Goal: Connect with others

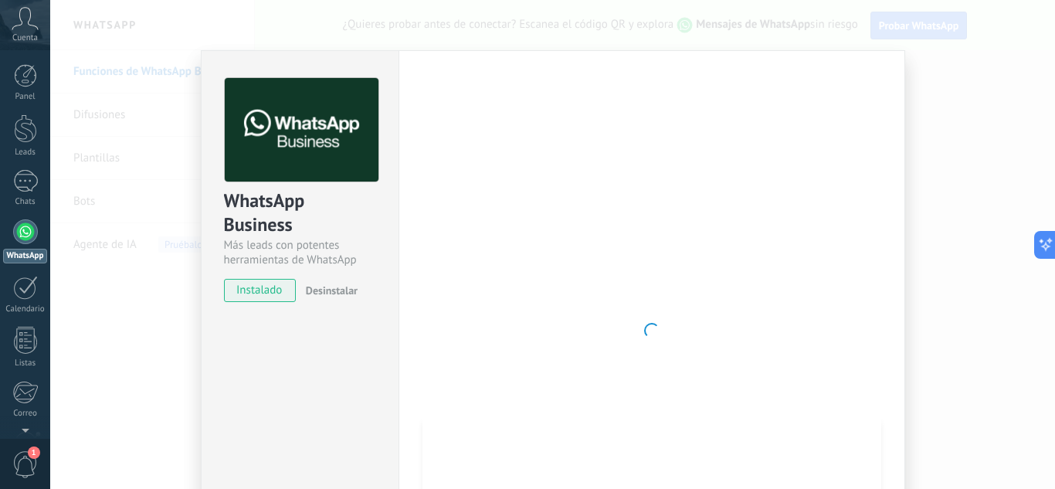
scroll to position [179, 0]
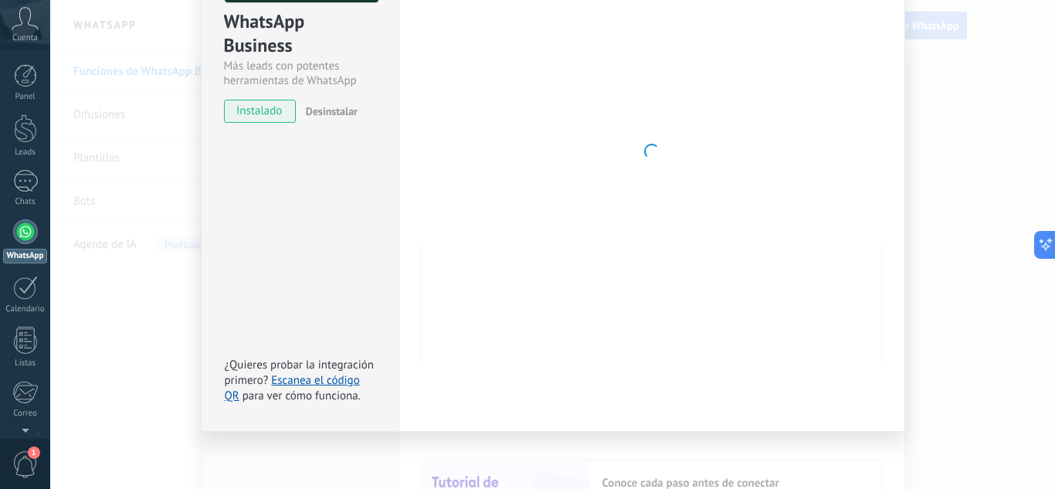
click at [571, 195] on div at bounding box center [652, 151] width 459 height 505
click at [260, 114] on span "instalado" at bounding box center [260, 111] width 70 height 23
click at [403, 188] on div "Configuraciones Autorizaciones This tab logs the users who have granted integra…" at bounding box center [652, 151] width 507 height 561
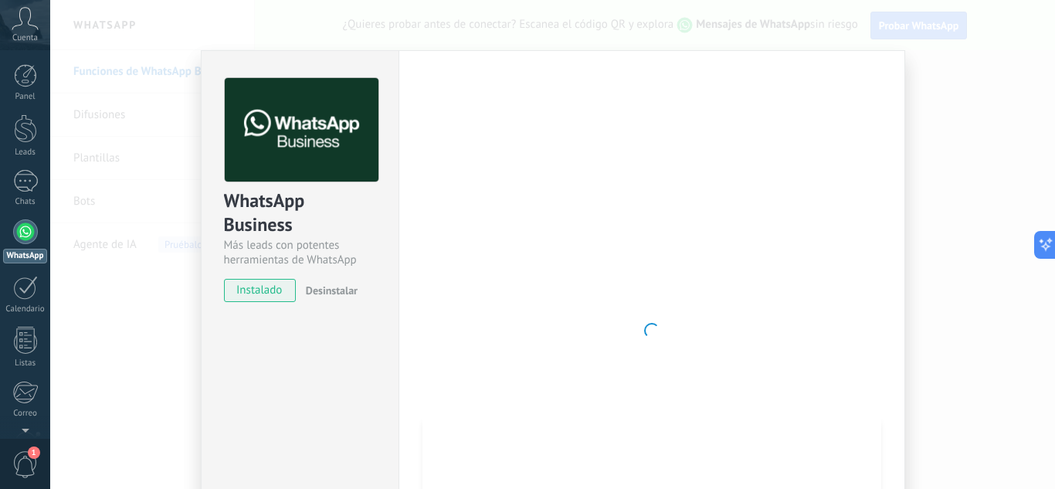
click at [531, 137] on div at bounding box center [652, 330] width 459 height 505
drag, startPoint x: 739, startPoint y: 117, endPoint x: 454, endPoint y: 253, distance: 315.2
click at [572, 222] on div at bounding box center [652, 330] width 459 height 505
click at [283, 280] on div "WhatsApp Business Más leads con potentes herramientas de WhatsApp instalado Des…" at bounding box center [300, 182] width 197 height 263
click at [269, 293] on span "instalado" at bounding box center [260, 290] width 70 height 23
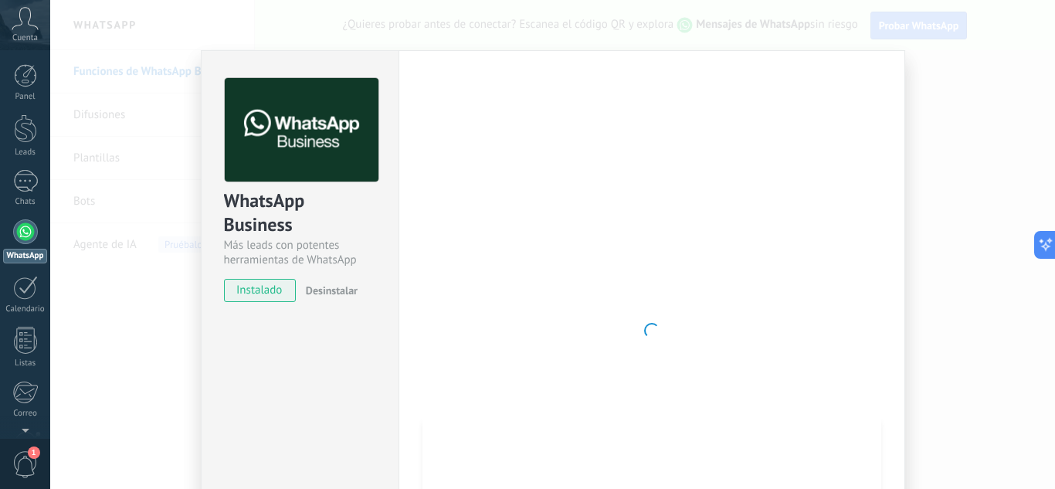
click at [730, 73] on div "Configuraciones Autorizaciones This tab logs the users who have granted integra…" at bounding box center [652, 330] width 507 height 561
click at [629, 199] on div at bounding box center [652, 330] width 459 height 505
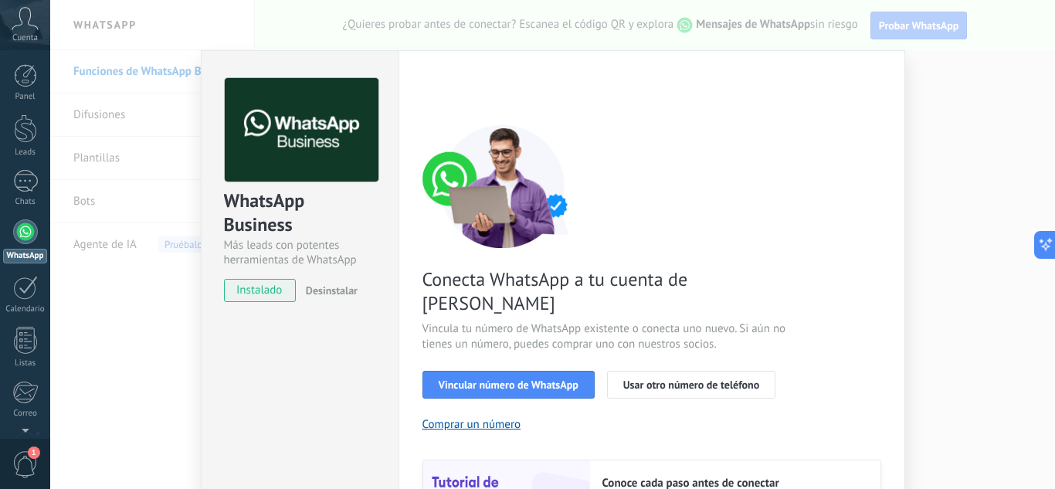
click at [889, 69] on div "Configuraciones Autorizaciones This tab logs the users who have granted integra…" at bounding box center [652, 351] width 507 height 603
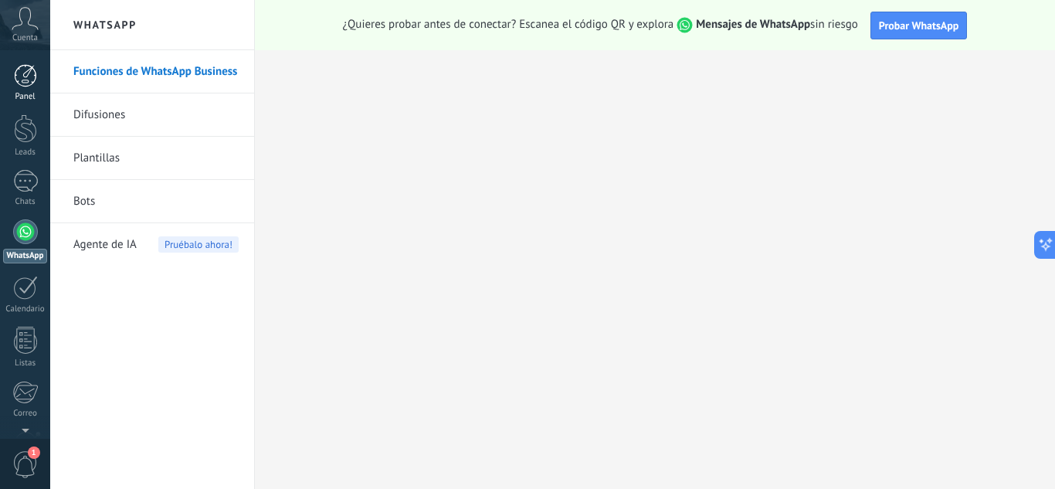
click at [22, 78] on div at bounding box center [25, 75] width 23 height 23
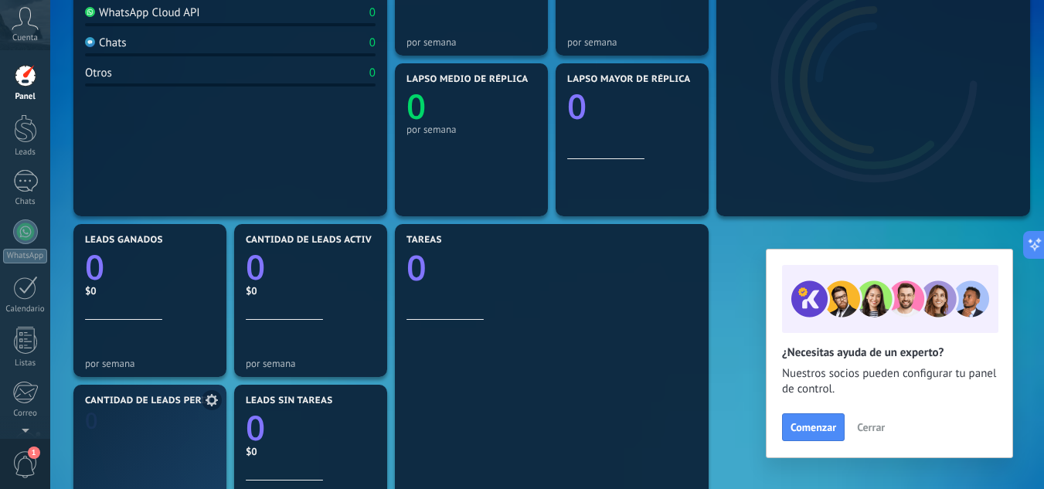
scroll to position [541, 0]
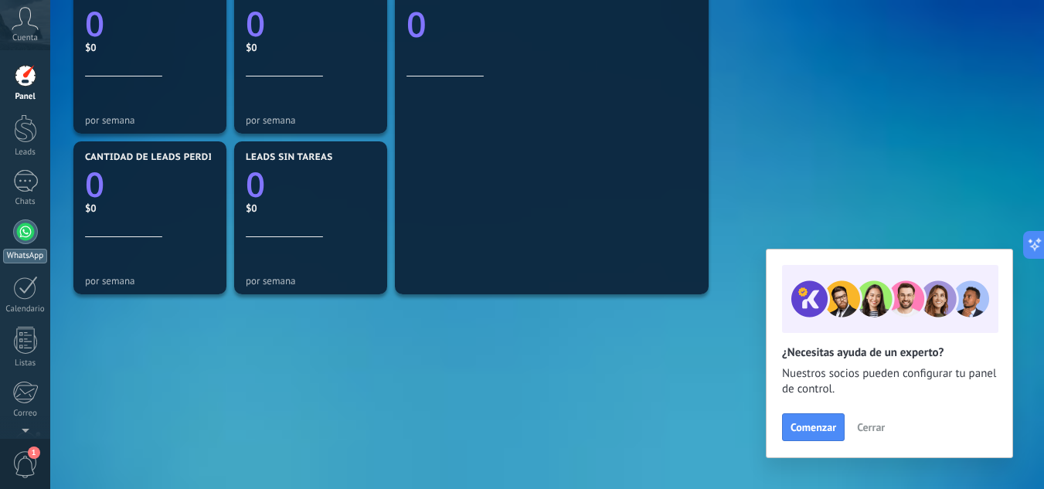
click at [24, 236] on div at bounding box center [25, 231] width 25 height 25
